Goal: Information Seeking & Learning: Learn about a topic

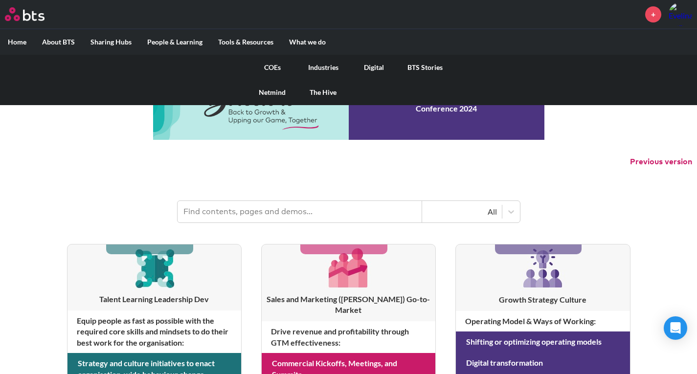
click at [273, 65] on link "COEs" at bounding box center [272, 67] width 51 height 25
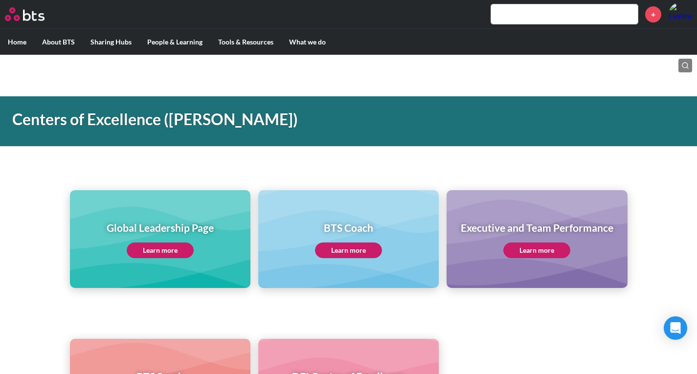
scroll to position [73, 0]
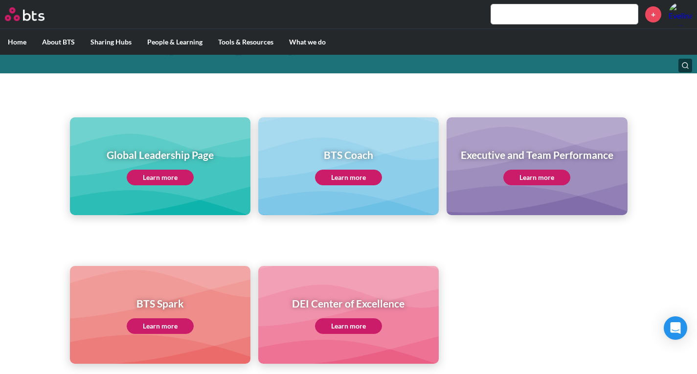
click at [169, 170] on link "Learn more" at bounding box center [160, 178] width 67 height 16
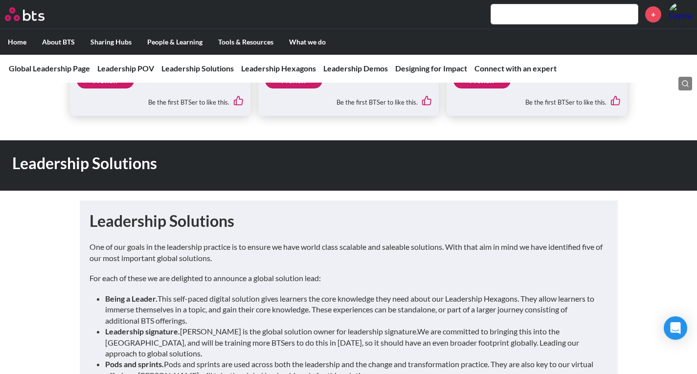
scroll to position [494, 0]
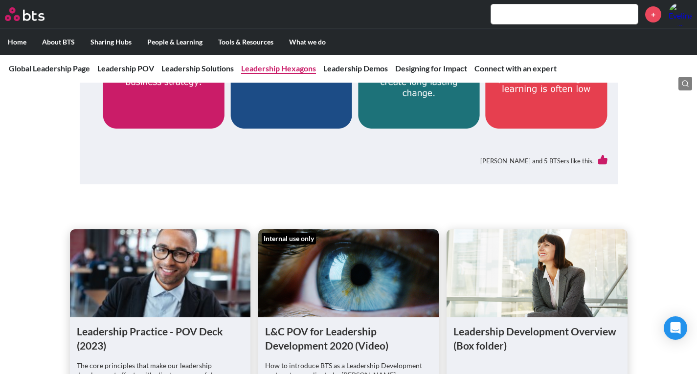
click at [292, 68] on link "Leadership Hexagons" at bounding box center [278, 68] width 75 height 9
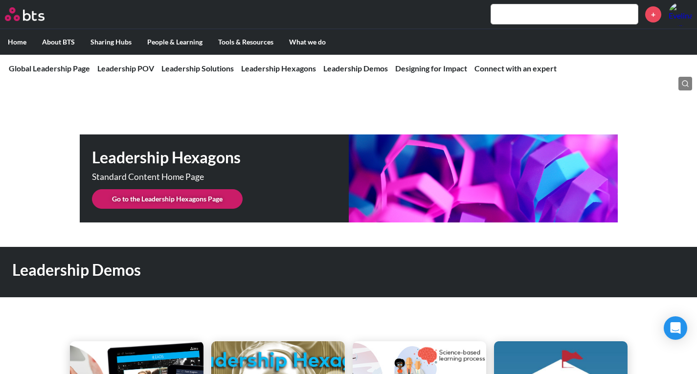
scroll to position [2449, 0]
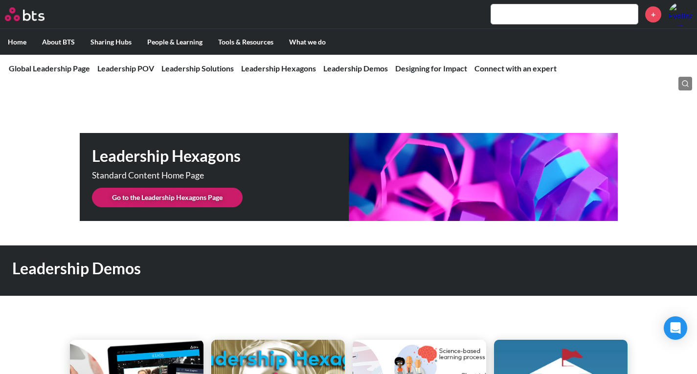
click at [212, 196] on link "Go to the Leadership Hexagons Page" at bounding box center [167, 198] width 151 height 20
